Goal: Go to known website: Go to known website

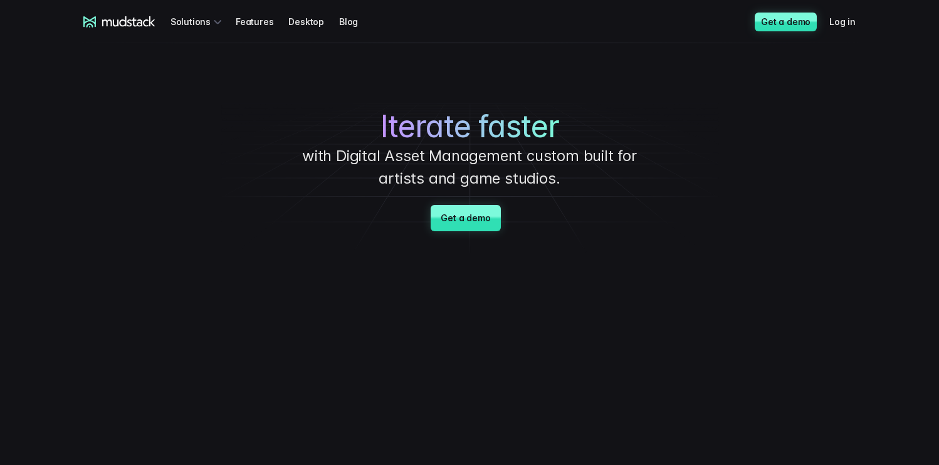
click at [696, 98] on div "Iterate faster with Digital Asset Management custom built for artists and game …" at bounding box center [469, 149] width 877 height 213
click at [847, 24] on link "Log in" at bounding box center [849, 21] width 41 height 23
click at [195, 78] on div "Iterate faster with Digital Asset Management custom built for artists and game …" at bounding box center [469, 149] width 877 height 213
